Goal: Task Accomplishment & Management: Complete application form

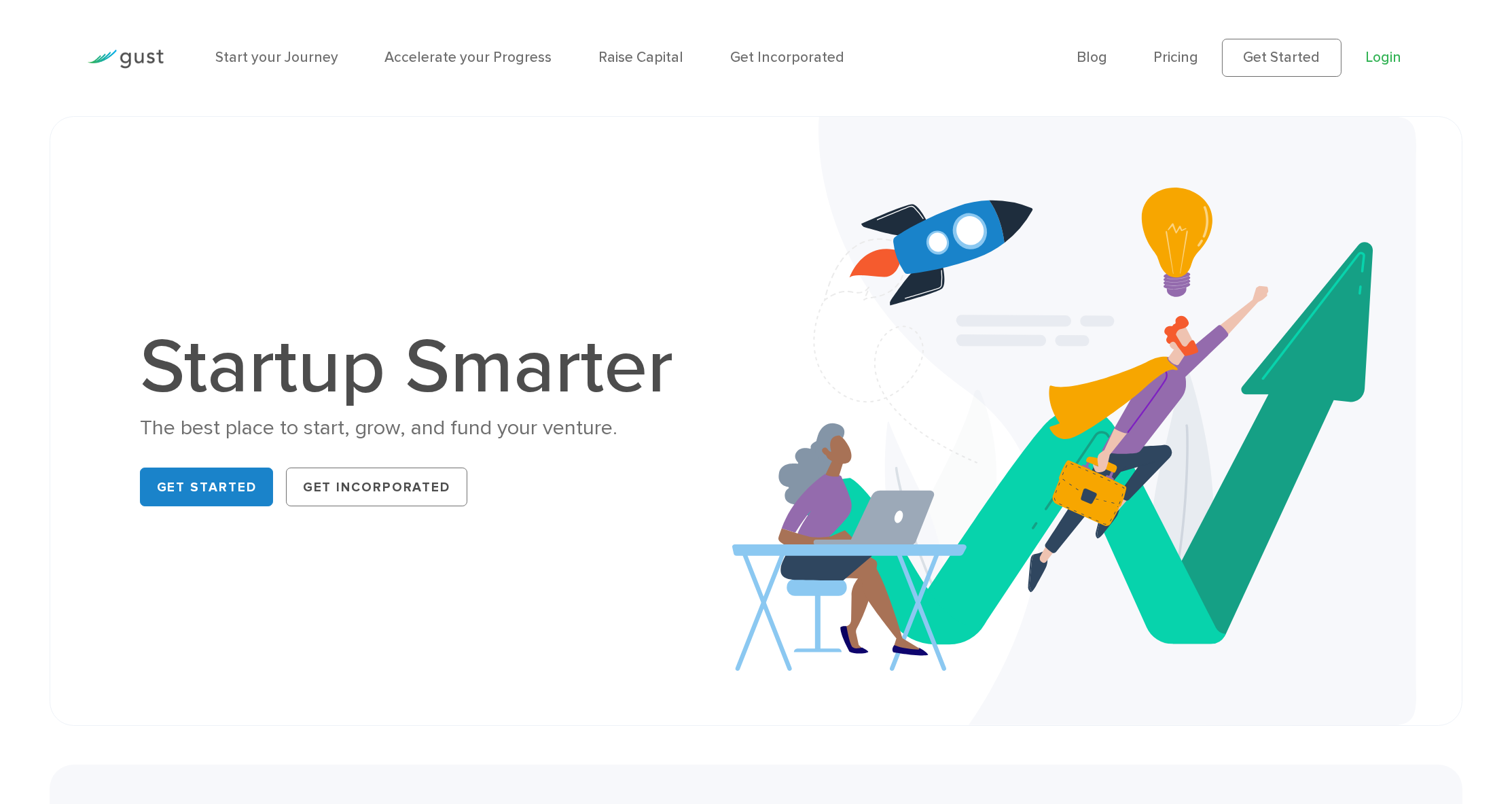
click at [752, 64] on link "Login" at bounding box center [1383, 57] width 36 height 17
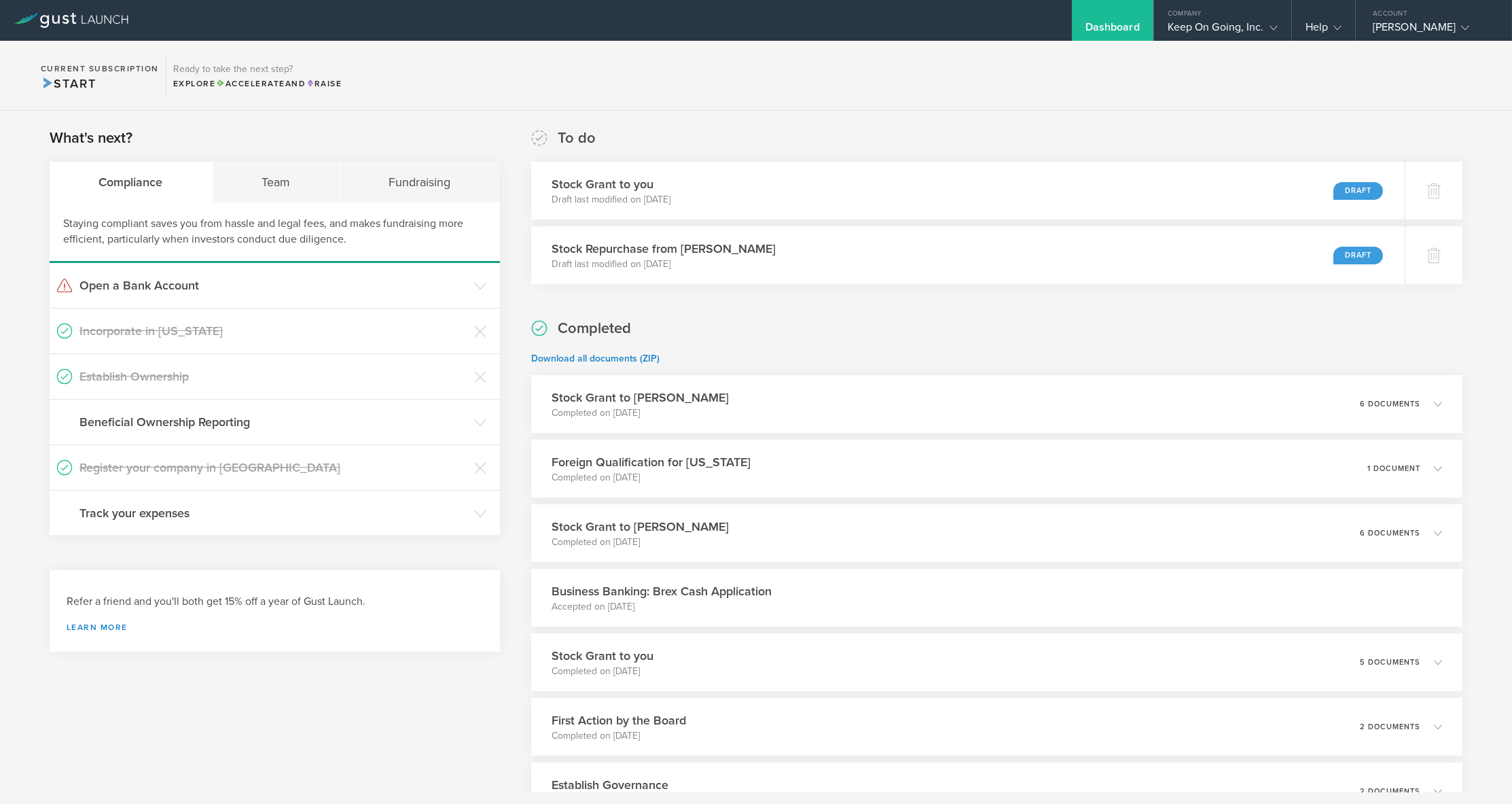
click at [673, 77] on section "Current Subscription Start Ready to take the next step? Explore Accelerate and …" at bounding box center [756, 75] width 1512 height 70
click at [873, 193] on div "Stock Grant to you Draft last modified on [DATE] Draft" at bounding box center [967, 190] width 891 height 59
click at [876, 530] on div "Stock Grant to [PERSON_NAME] Completed on [DATE] 6 documents" at bounding box center [996, 533] width 950 height 59
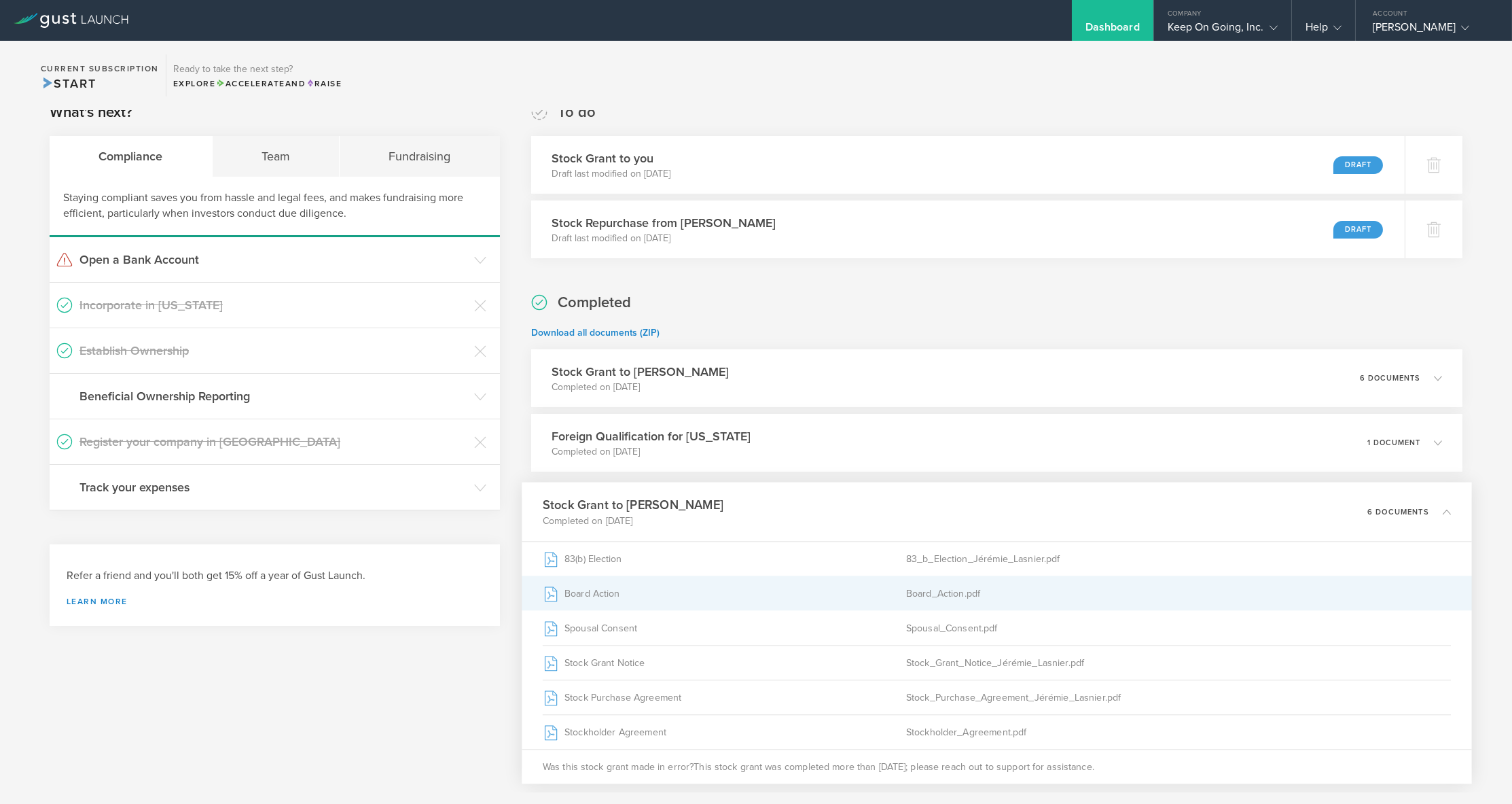
scroll to position [31, 0]
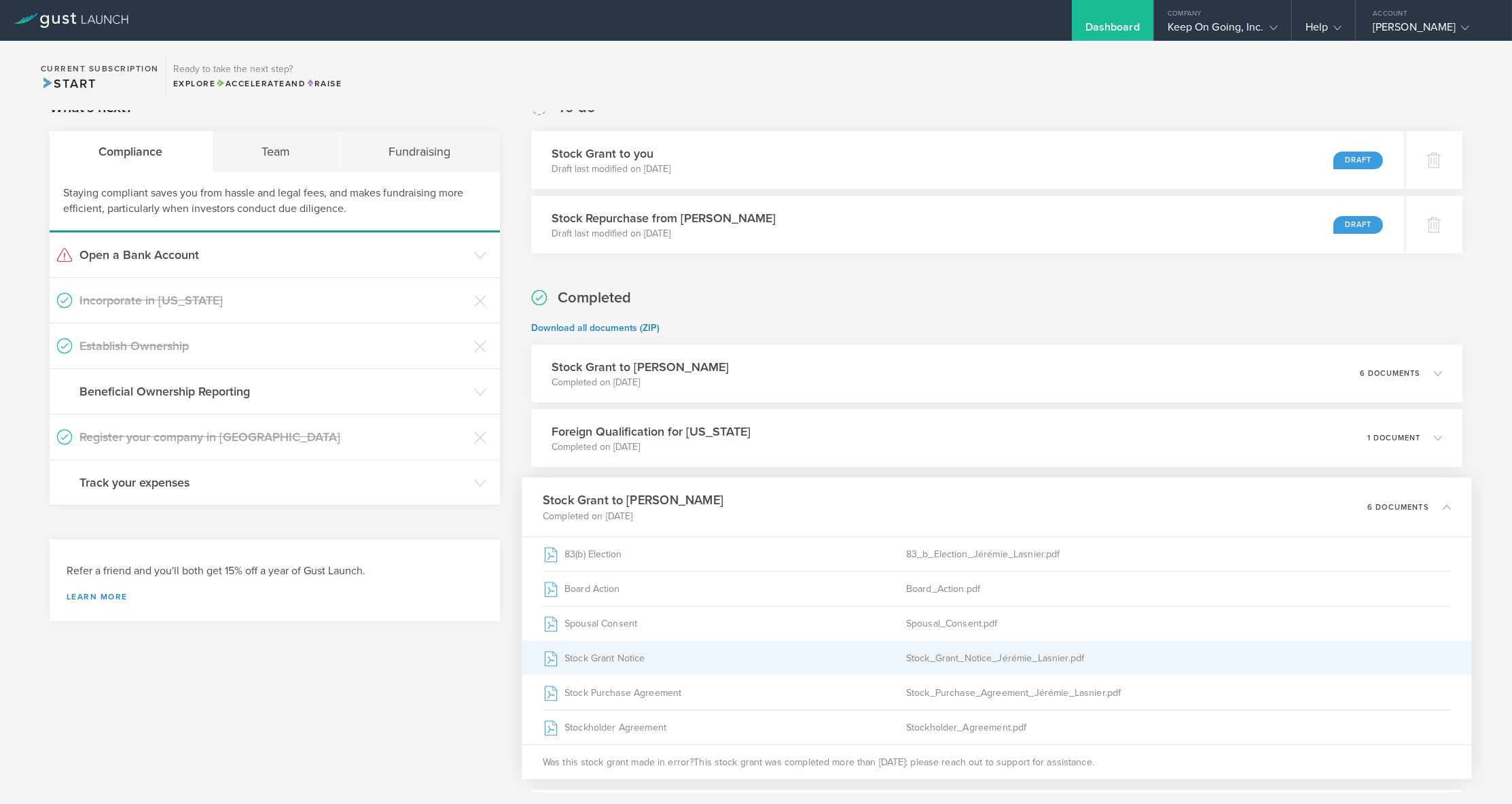
click at [951, 653] on div "Stock_Grant_Notice_Jérémie_Lasnier.pdf" at bounding box center [1179, 658] width 545 height 34
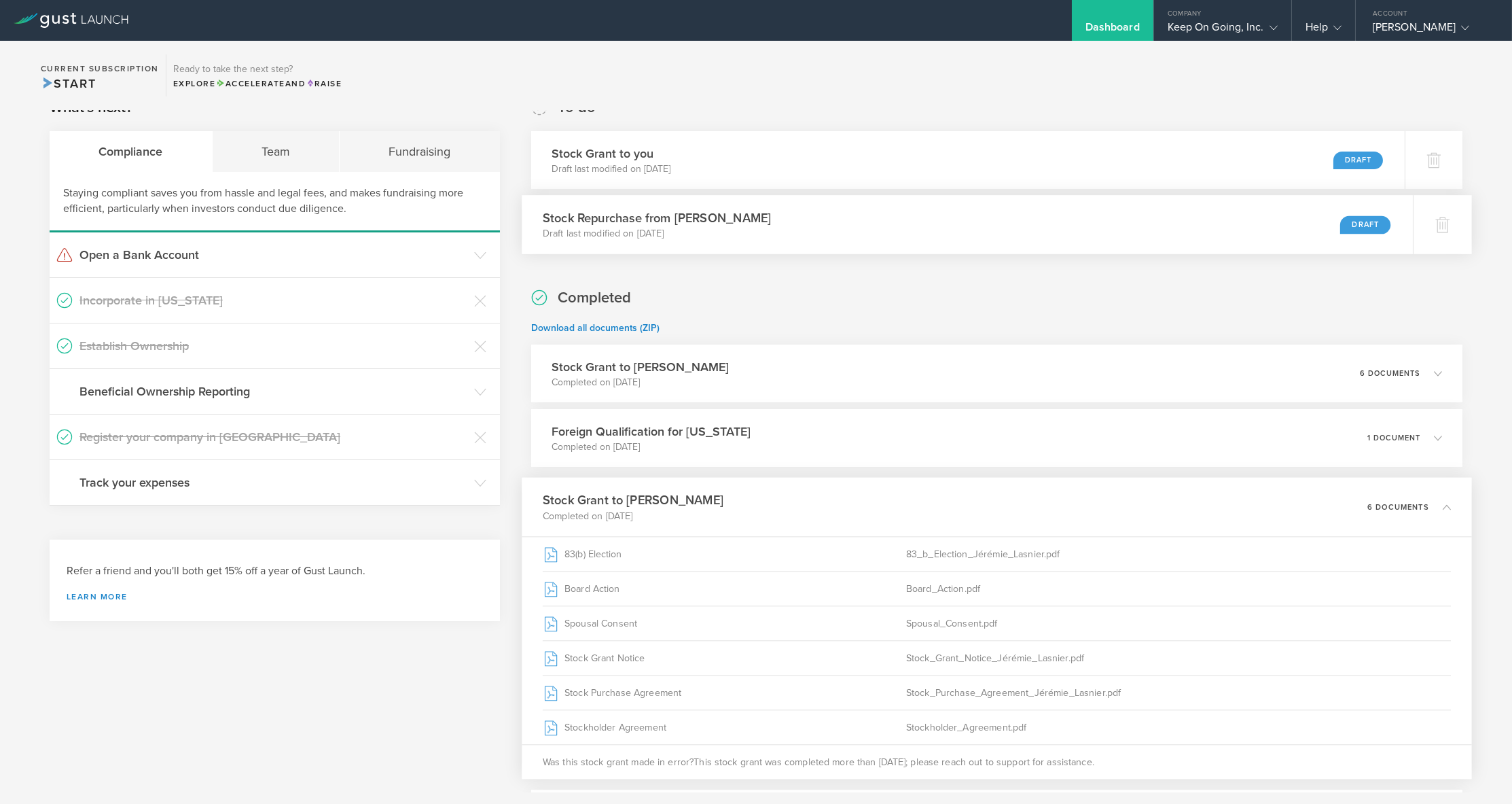
click at [783, 221] on div "Stock Repurchase from [PERSON_NAME] Draft last modified on [DATE] Draft" at bounding box center [967, 224] width 891 height 59
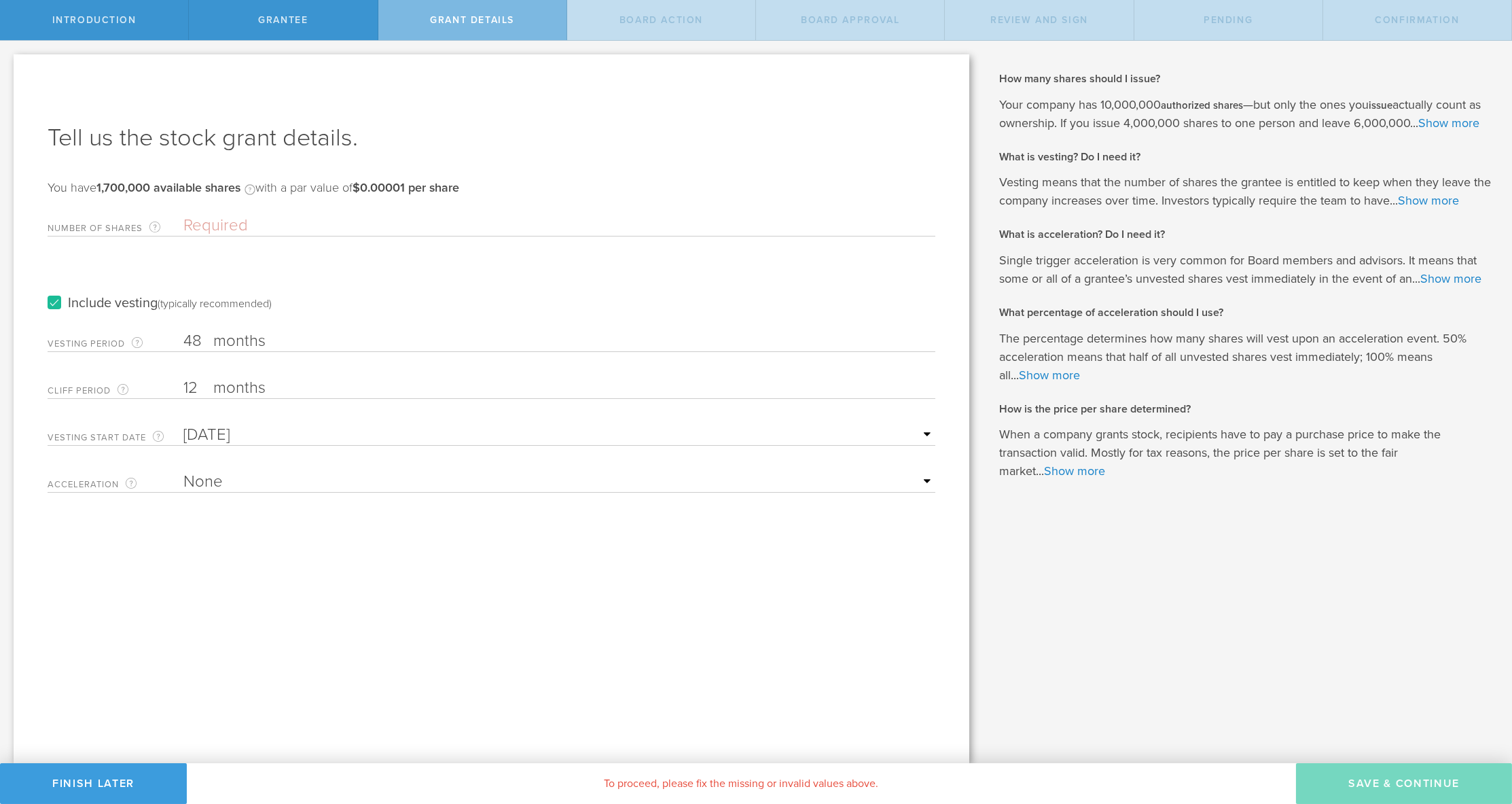
click at [185, 305] on div "(typically recommended)" at bounding box center [214, 303] width 114 height 13
click at [0, 0] on input "Include vesting (typically recommended)" at bounding box center [0, 0] width 0 height 0
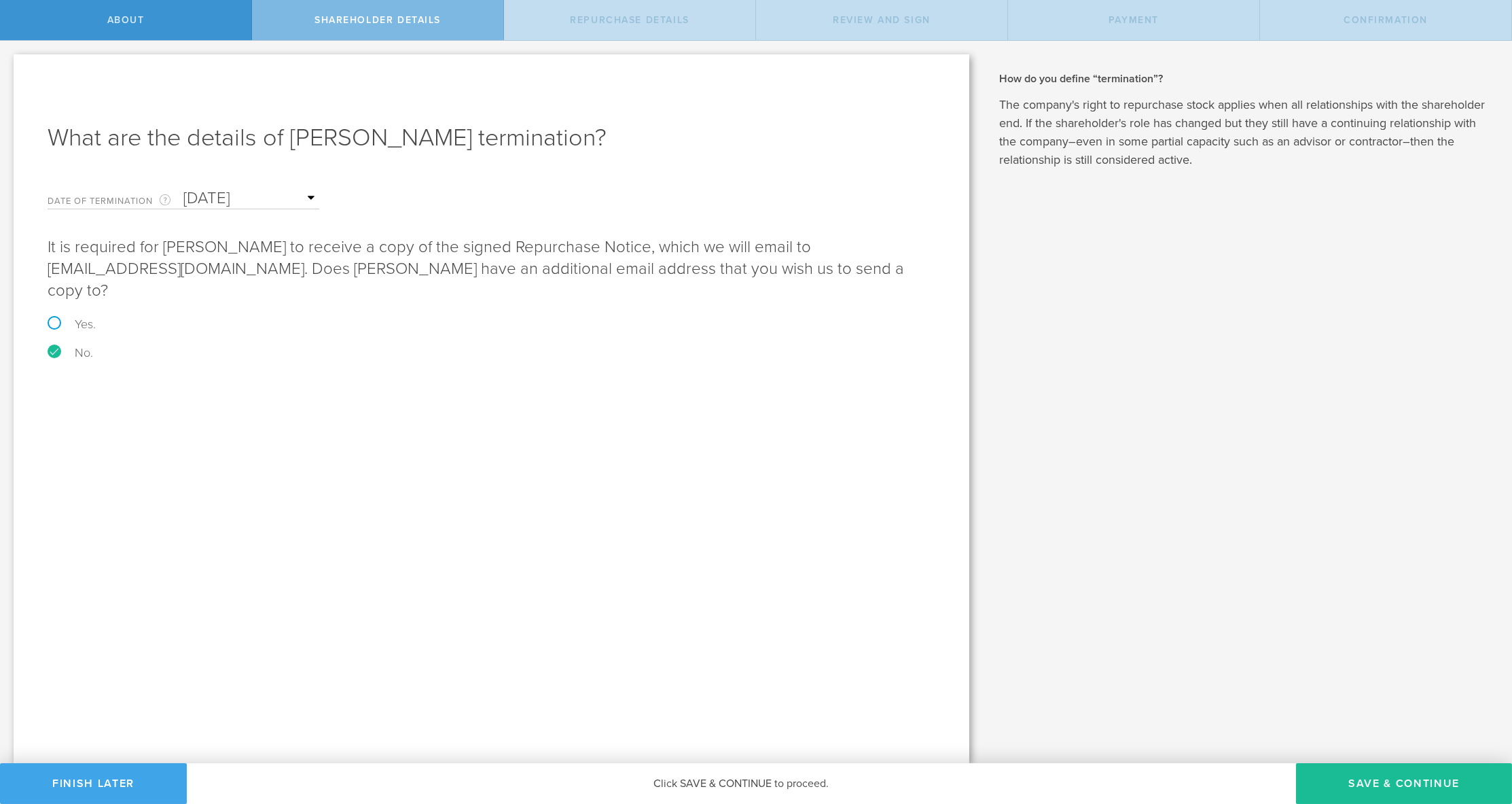
click at [111, 784] on button "Finish Later" at bounding box center [93, 784] width 187 height 41
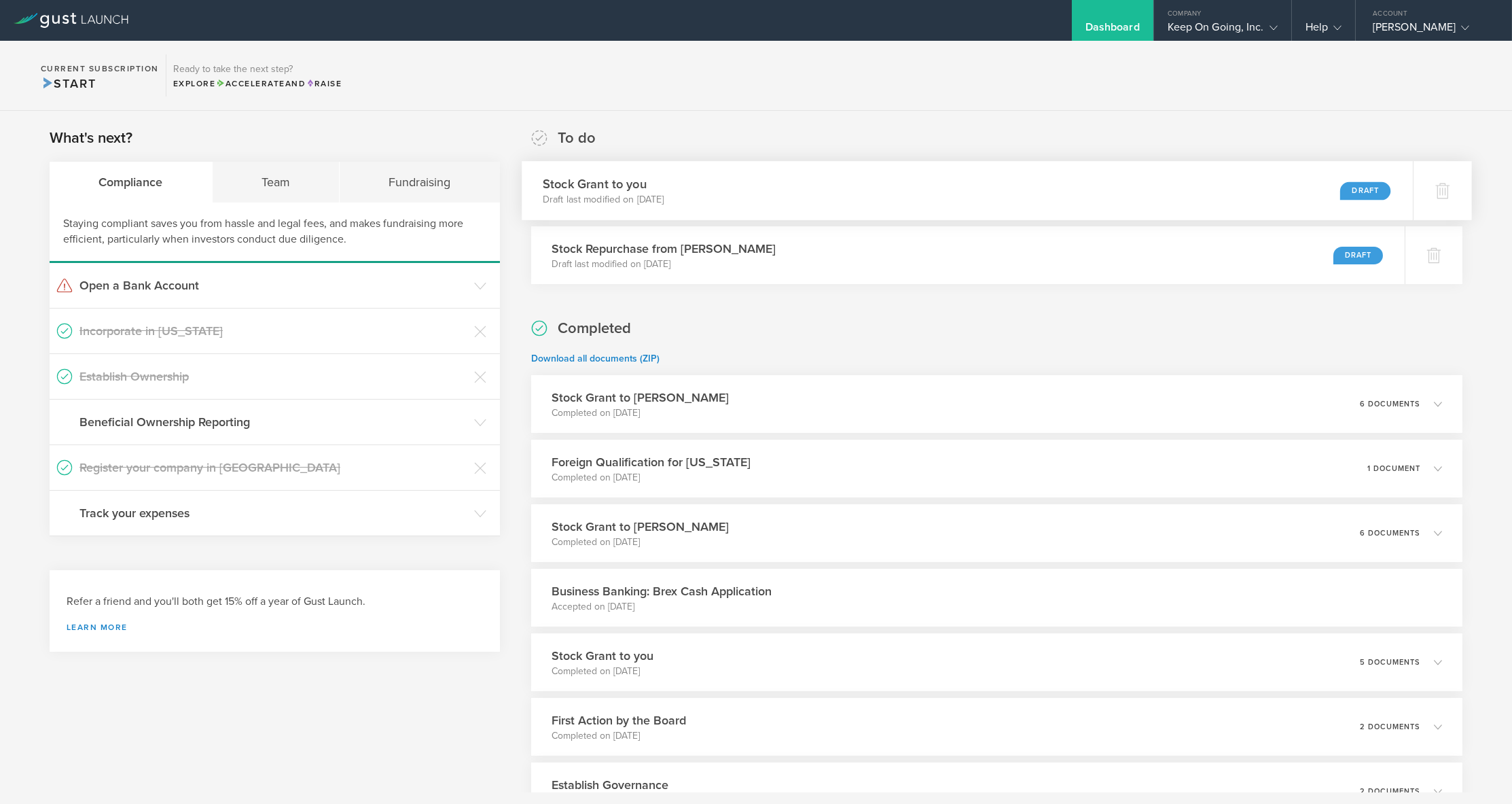
click at [887, 194] on div "Stock Grant to you Draft last modified on [DATE] Draft" at bounding box center [967, 190] width 891 height 59
click at [748, 128] on div "To do Stock Grant to you Draft last modified on [DATE] Draft Stock Repurchase f…" at bounding box center [997, 205] width 931 height 156
click at [769, 113] on div "What's next? Compliance Team Fundraising Staying compliant saves you from hassl…" at bounding box center [756, 540] width 1512 height 859
click at [773, 112] on div "What's next? Compliance Team Fundraising Staying compliant saves you from hassl…" at bounding box center [756, 540] width 1512 height 859
click at [824, 80] on section "Current Subscription Start Ready to take the next step? Explore Accelerate and …" at bounding box center [756, 75] width 1512 height 70
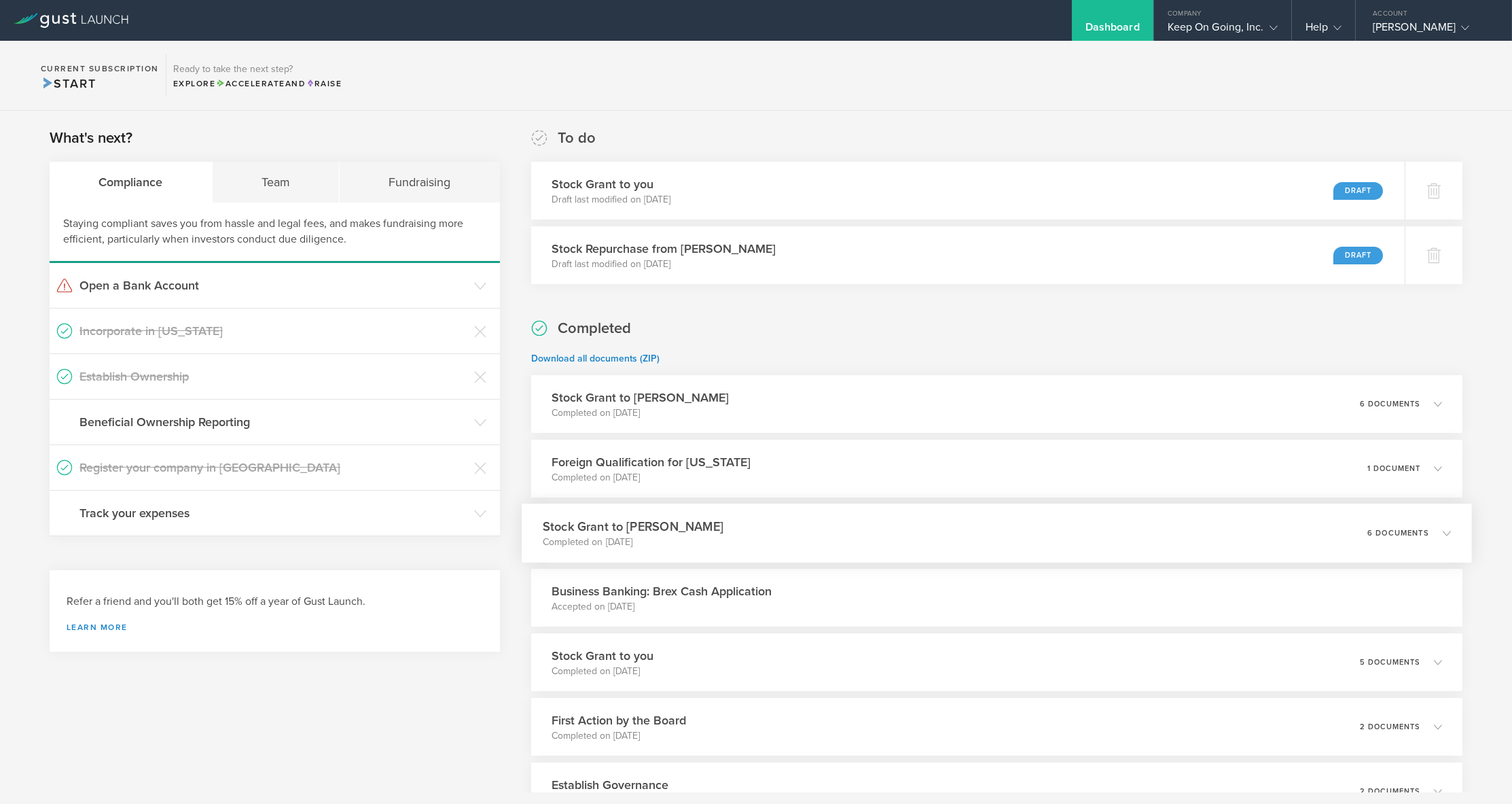
click at [700, 536] on p "Completed on Mar 14, 2025" at bounding box center [633, 542] width 181 height 13
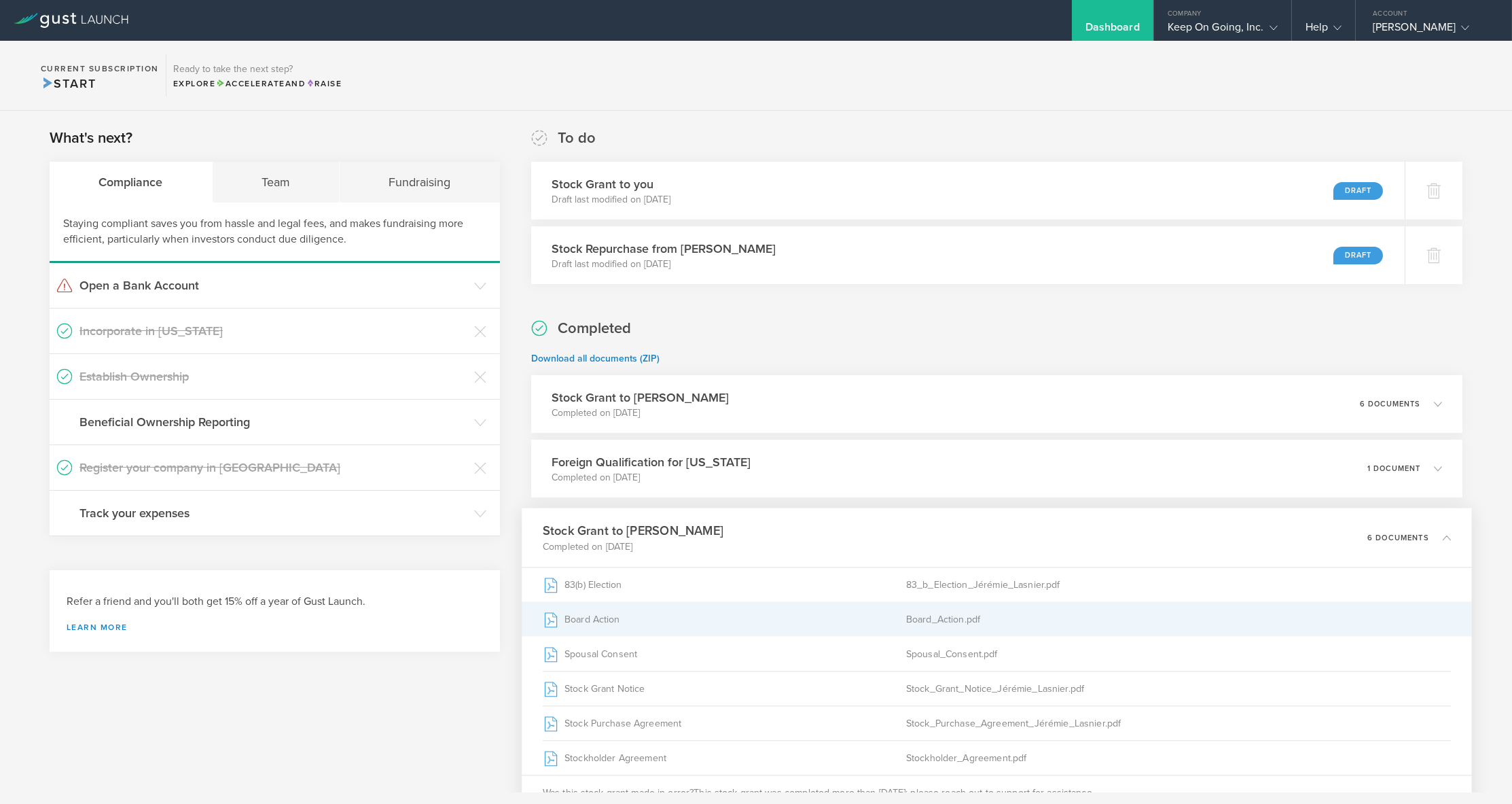
scroll to position [19, 0]
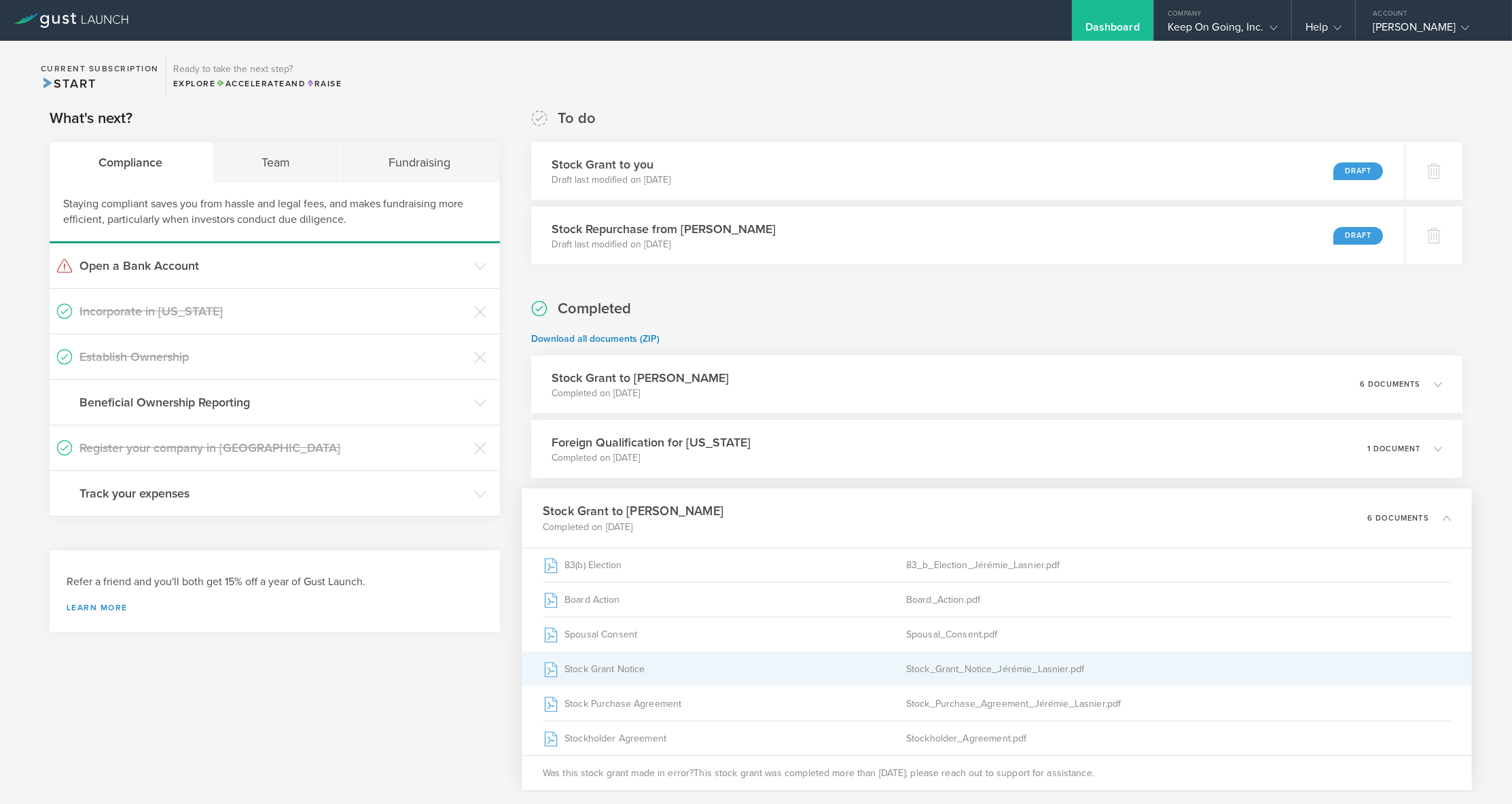
click at [931, 667] on div "Stock_Grant_Notice_Jérémie_Lasnier.pdf" at bounding box center [1179, 669] width 545 height 34
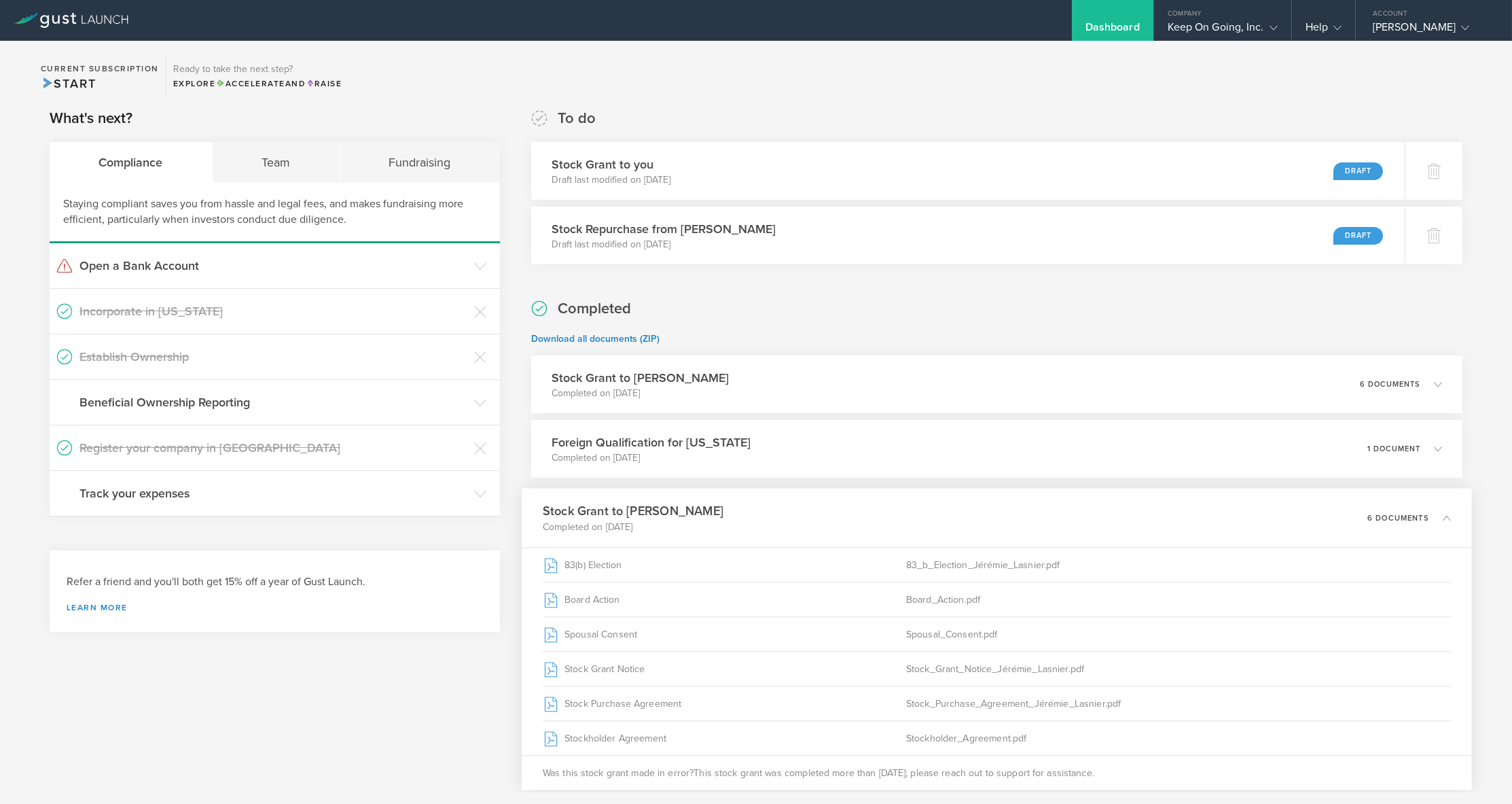
click at [775, 68] on section "Current Subscription Start Ready to take the next step? Explore Accelerate and …" at bounding box center [756, 75] width 1512 height 70
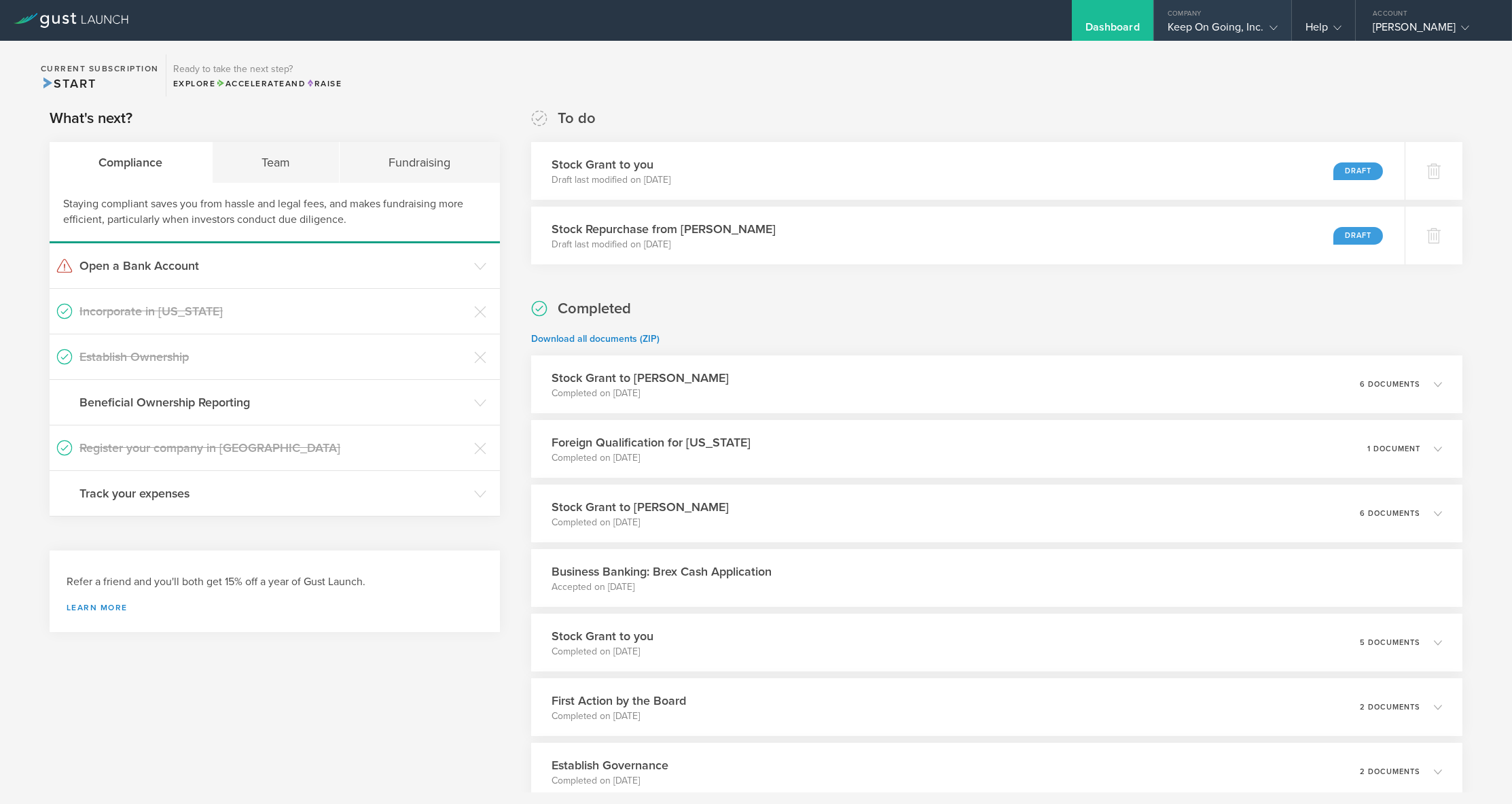
click at [1250, 26] on div "Keep On Going, Inc." at bounding box center [1223, 30] width 110 height 20
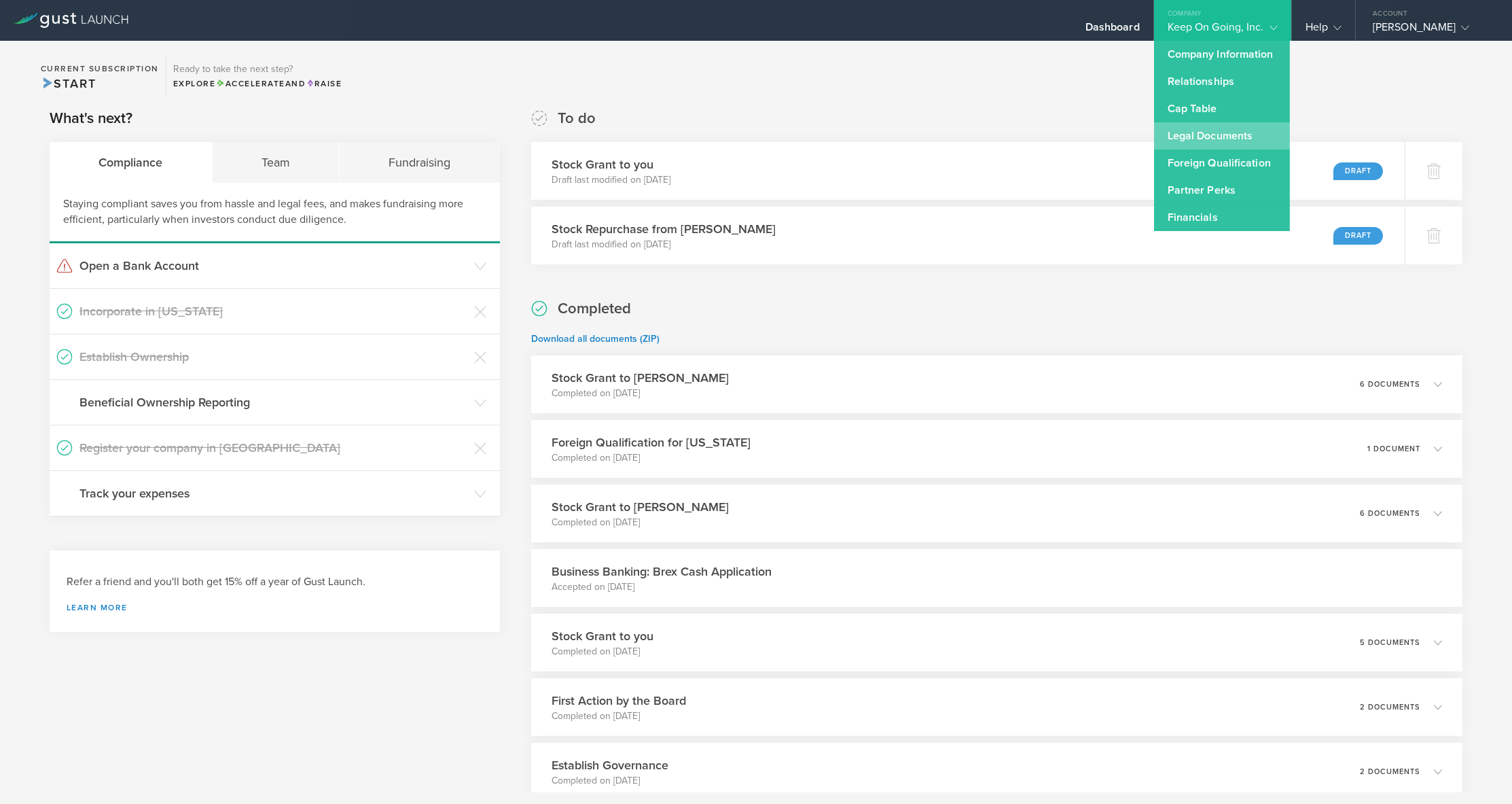
click at [1210, 133] on link "Legal Documents" at bounding box center [1222, 135] width 135 height 27
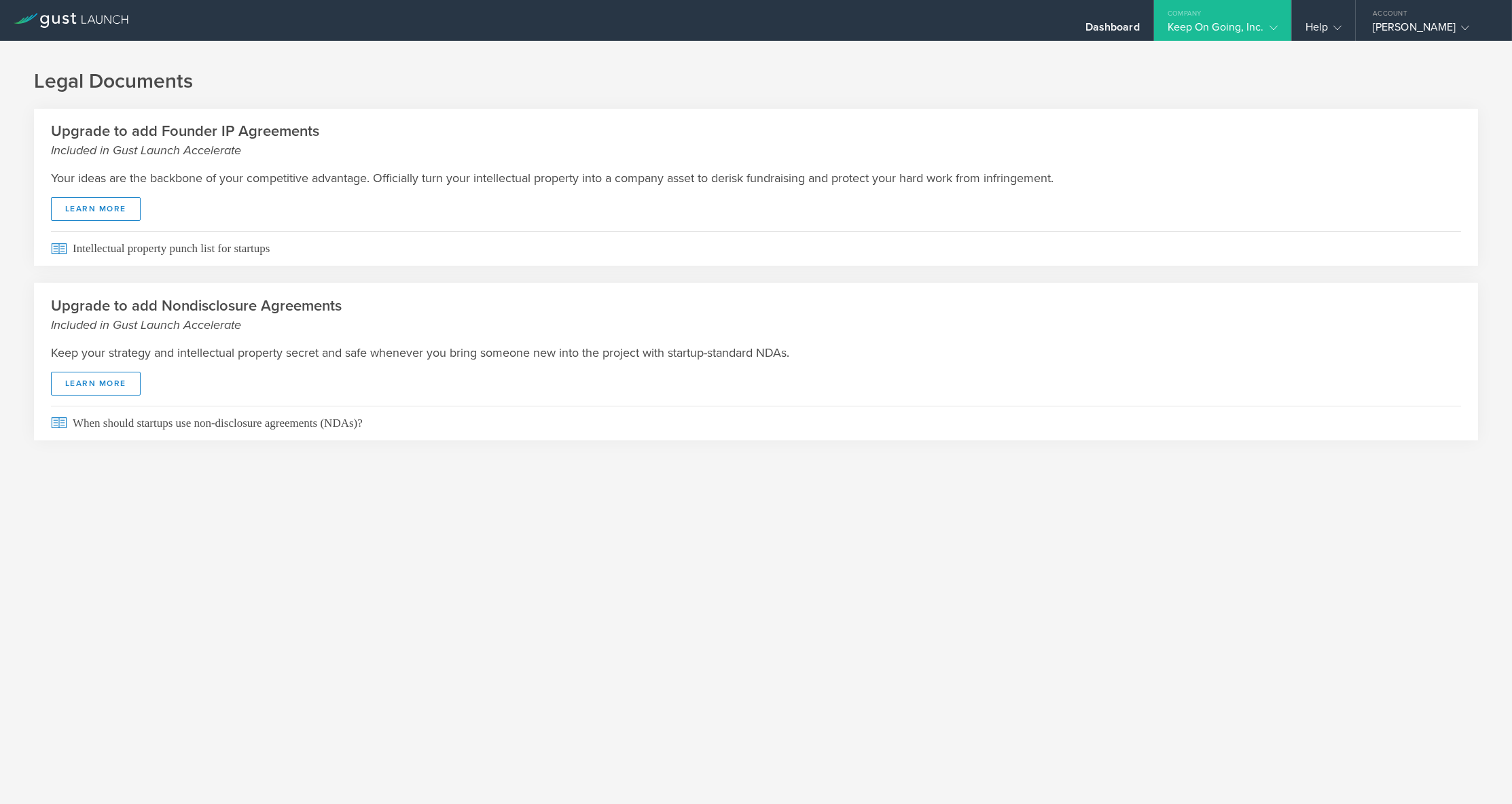
click at [1223, 27] on div "Keep On Going, Inc." at bounding box center [1223, 30] width 110 height 20
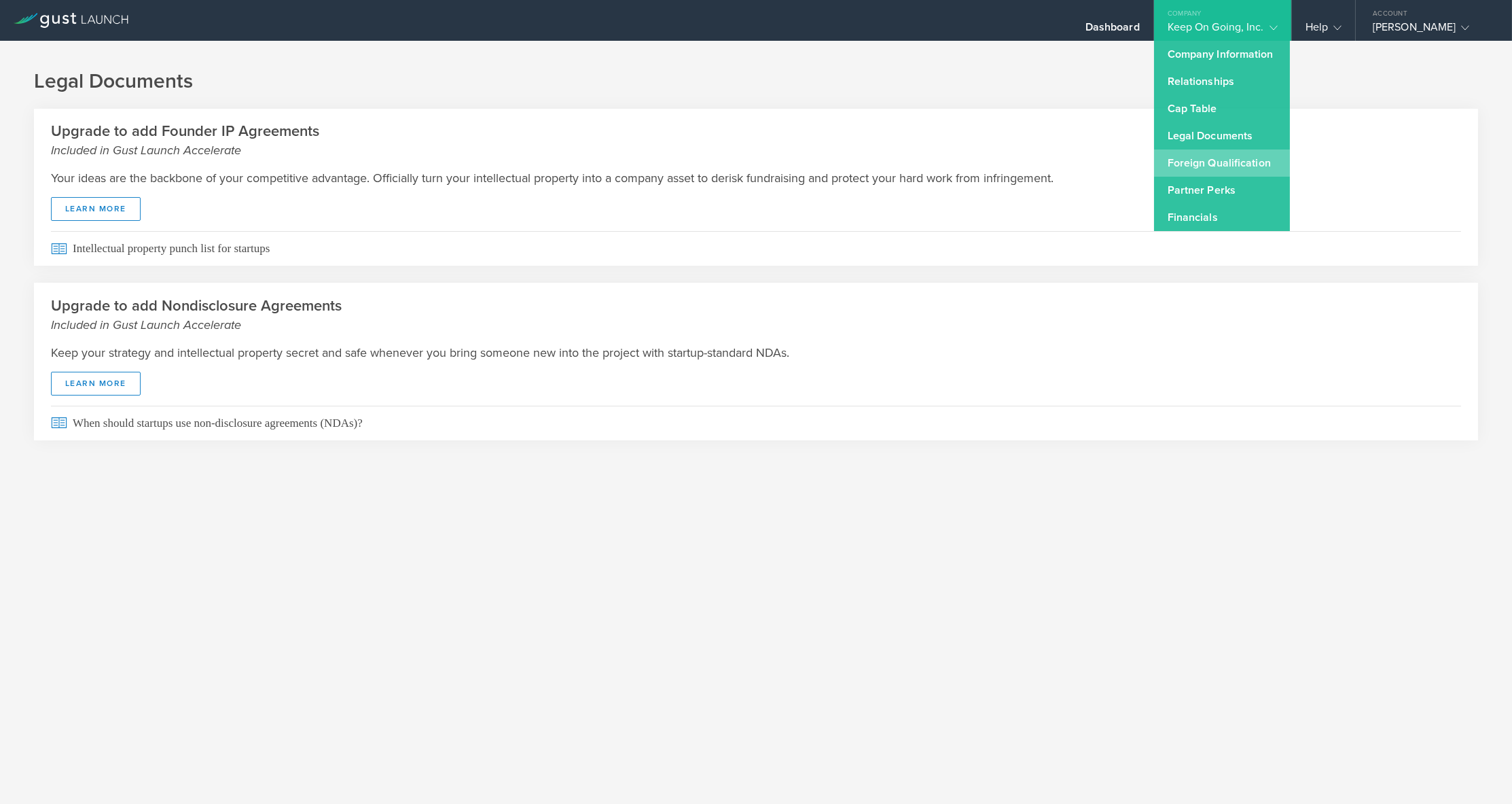
click at [1213, 160] on link "Foreign Qualification" at bounding box center [1222, 163] width 135 height 27
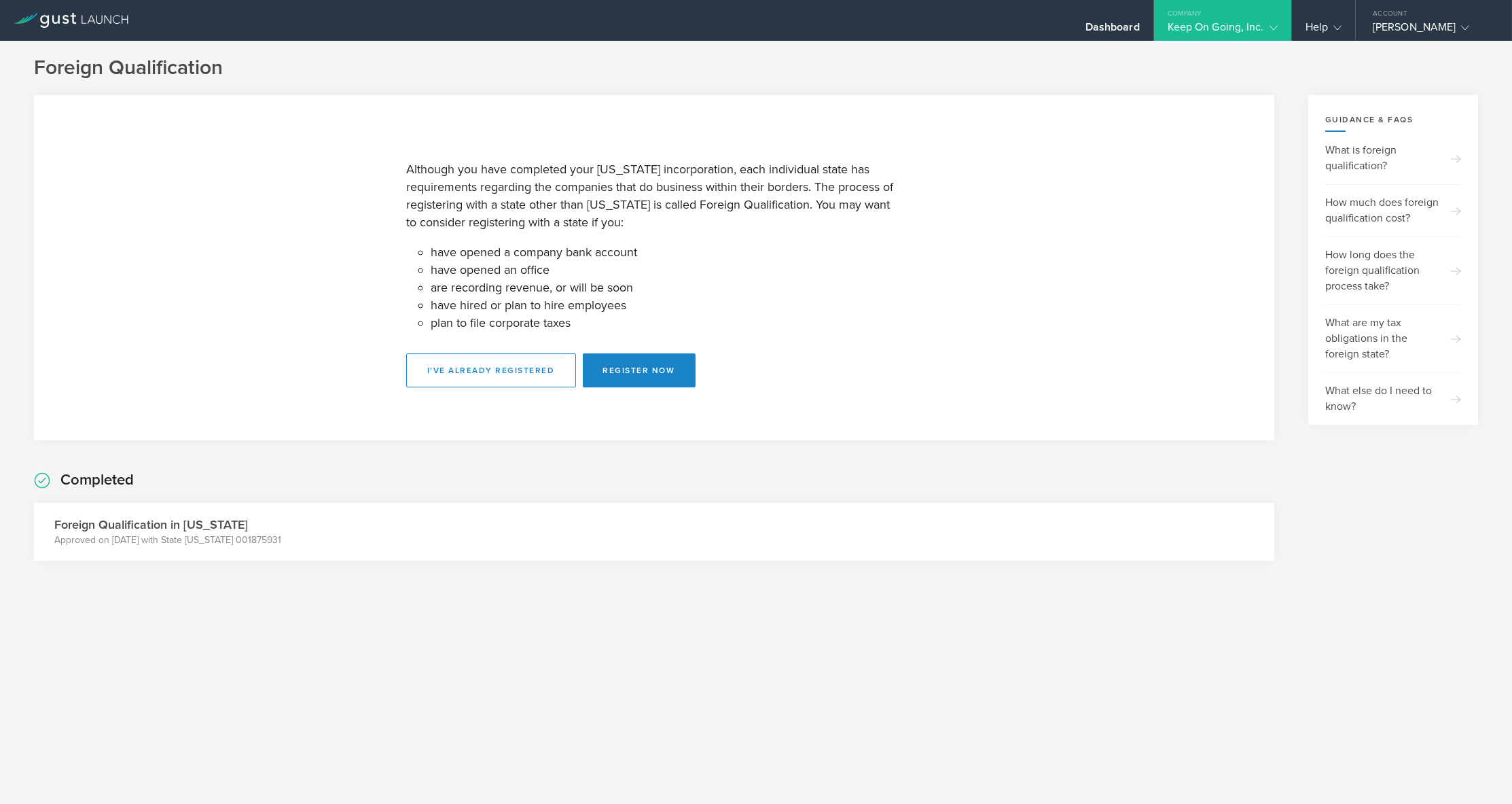
click at [1248, 13] on div "Company" at bounding box center [1223, 10] width 137 height 20
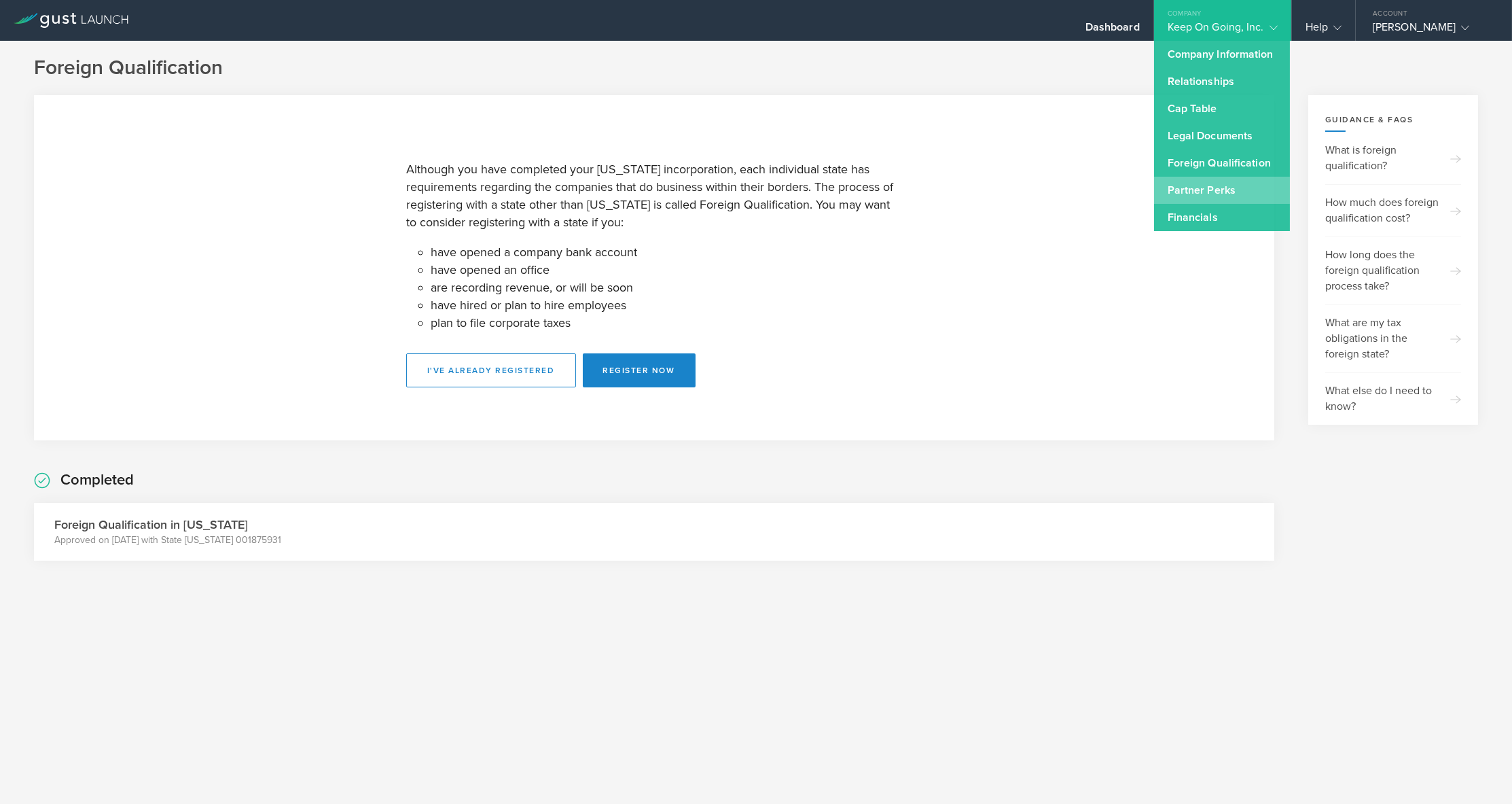
click at [1235, 182] on link "Partner Perks" at bounding box center [1222, 189] width 135 height 27
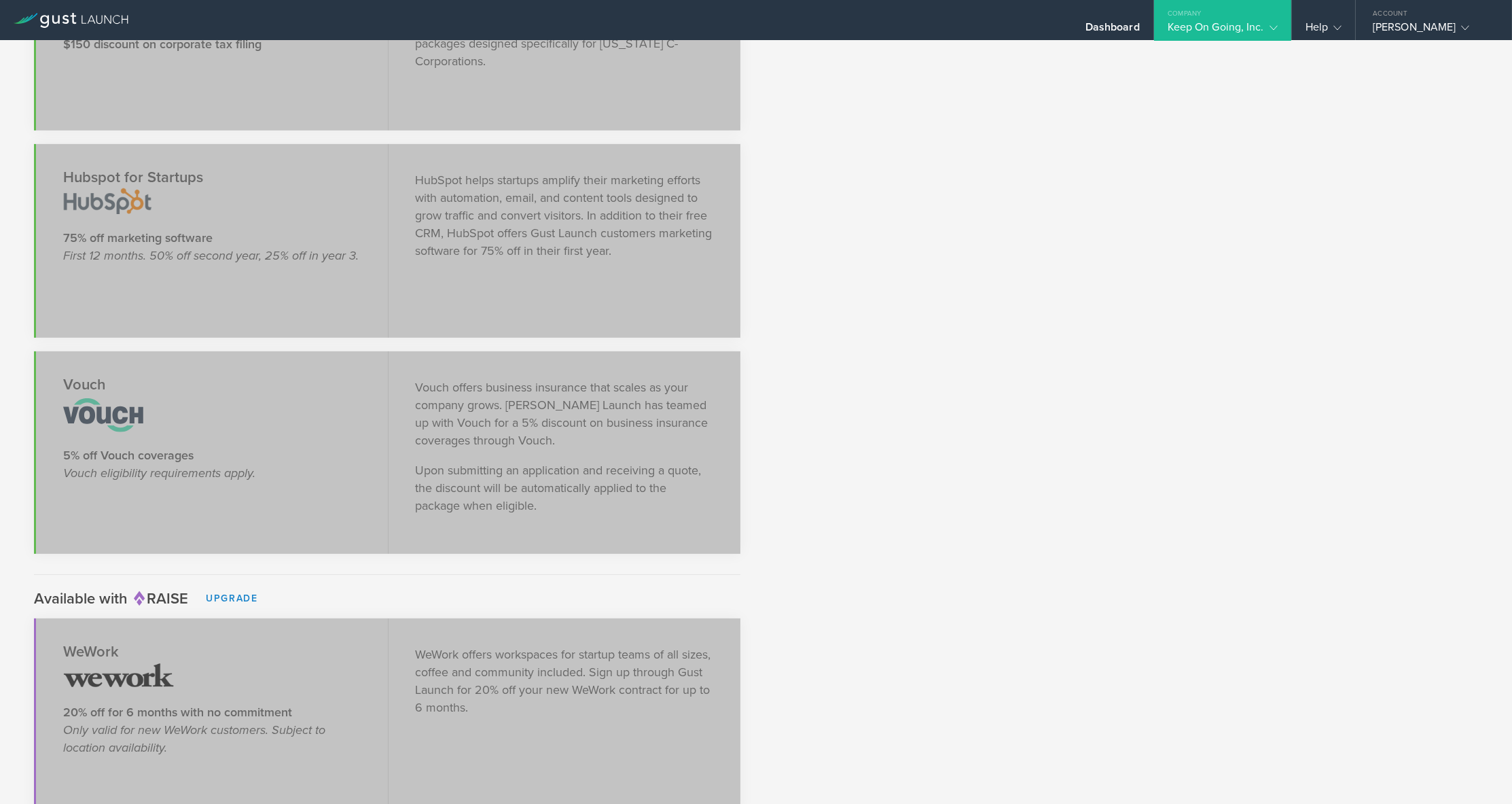
scroll to position [158, 0]
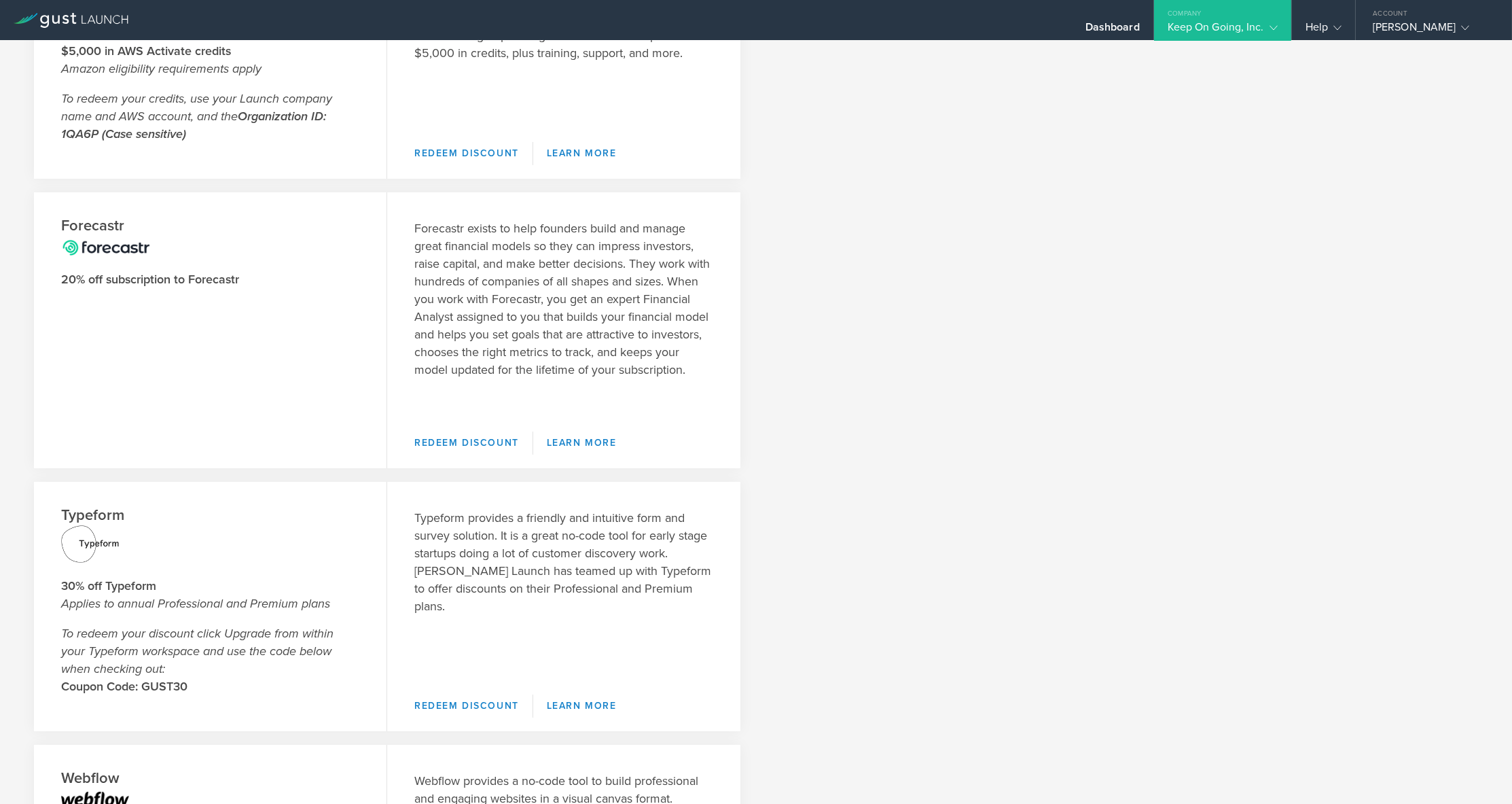
click at [775, 166] on div "Amazon Web Services $5,000 in AWS Activate credits Amazon eligibility requireme…" at bounding box center [755, 451] width 1444 height 974
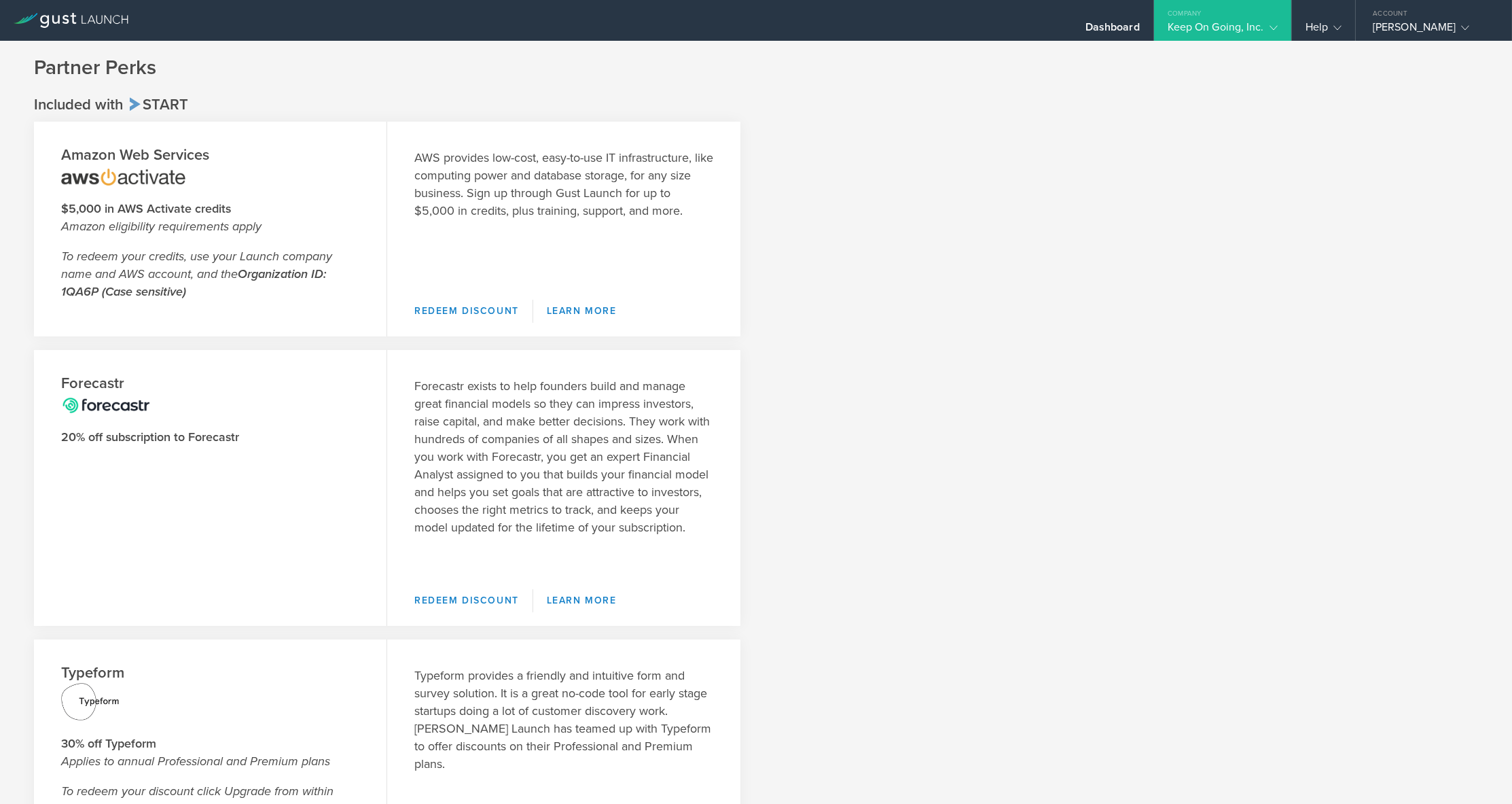
scroll to position [0, 0]
click at [103, 27] on icon at bounding box center [71, 20] width 115 height 15
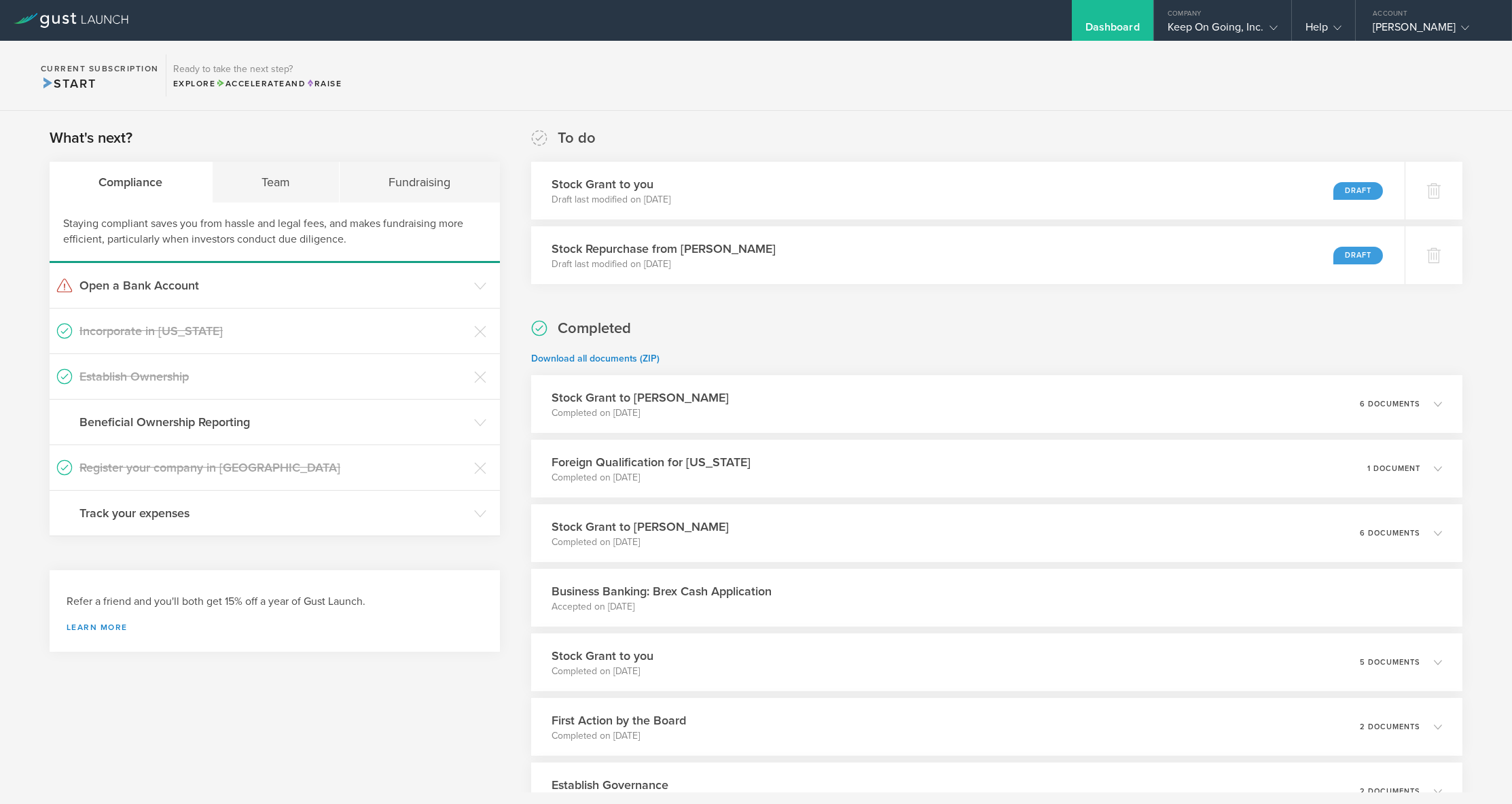
click at [950, 106] on section "Current Subscription Start Ready to take the next step? Explore Accelerate and …" at bounding box center [756, 75] width 1512 height 70
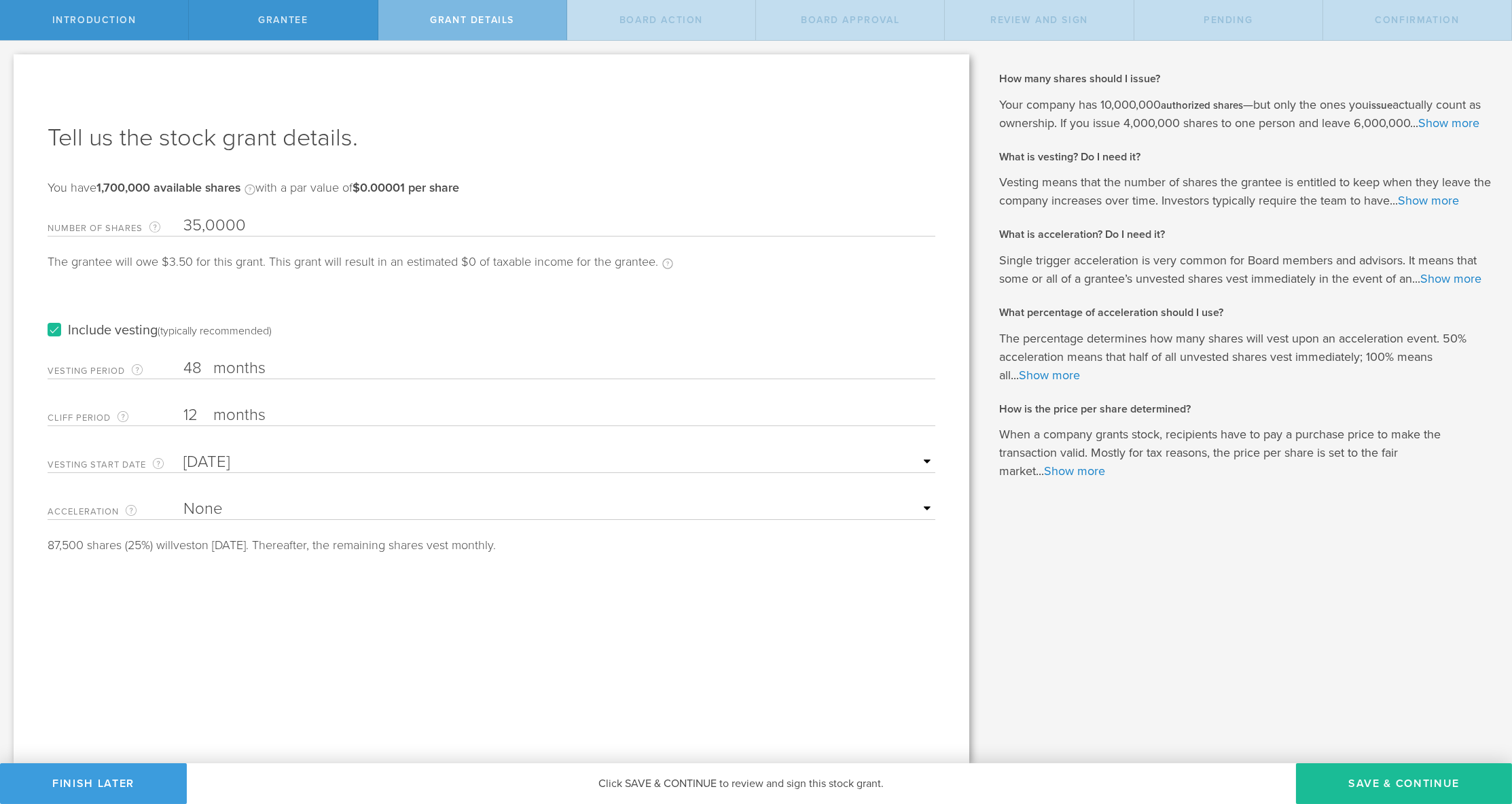
type input "350,000"
